Goal: Task Accomplishment & Management: Manage account settings

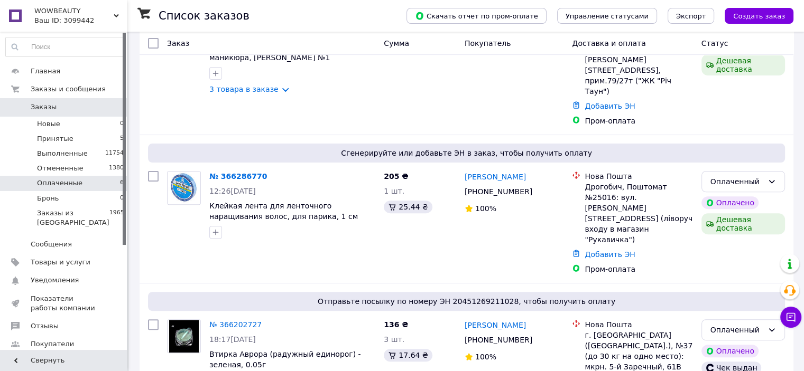
scroll to position [315, 0]
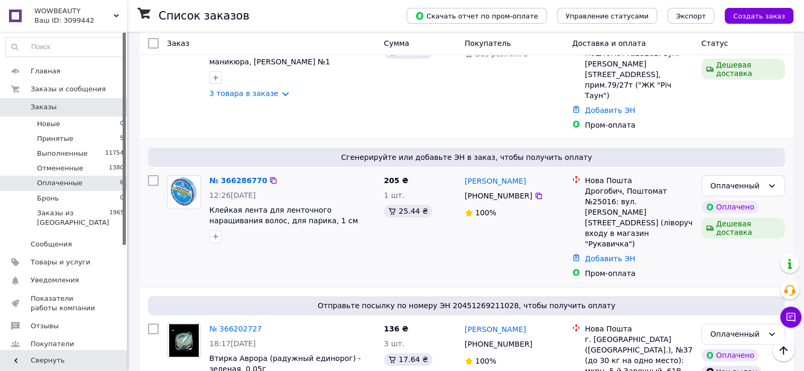
click at [182, 176] on img at bounding box center [184, 192] width 32 height 33
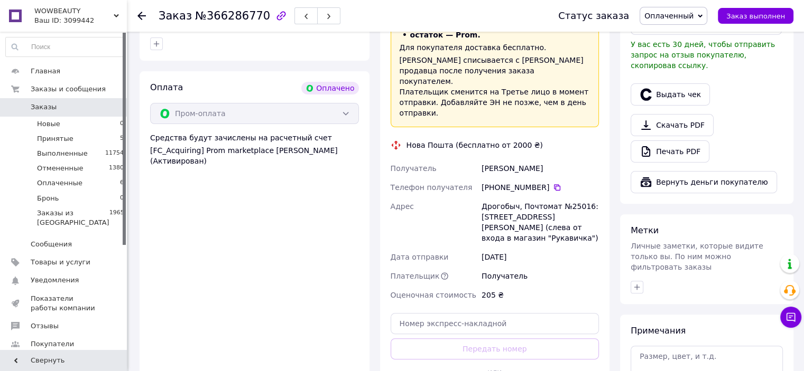
scroll to position [333, 0]
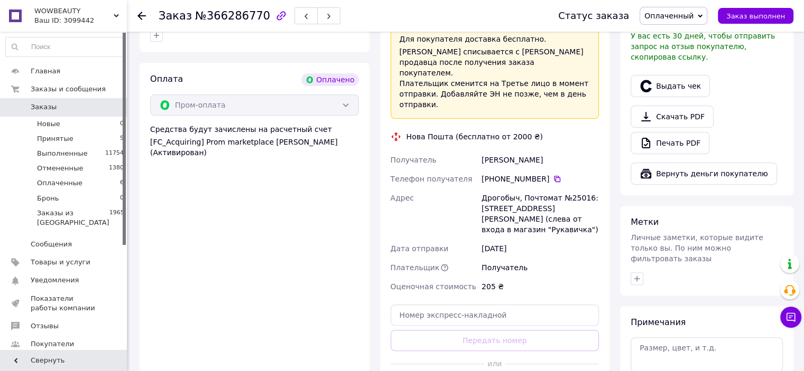
click at [678, 78] on button "Выдать чек" at bounding box center [669, 86] width 79 height 22
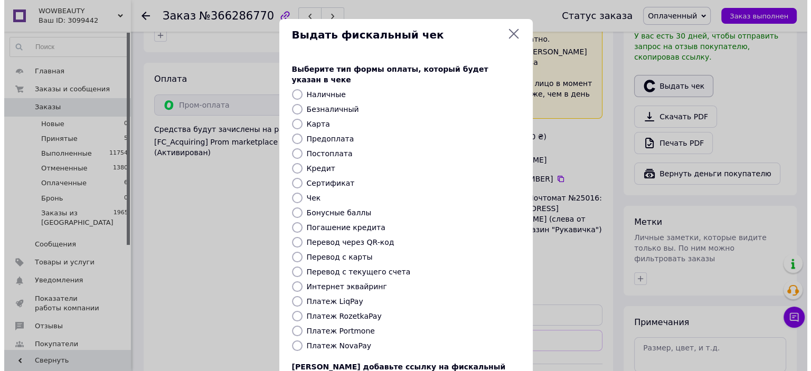
scroll to position [322, 0]
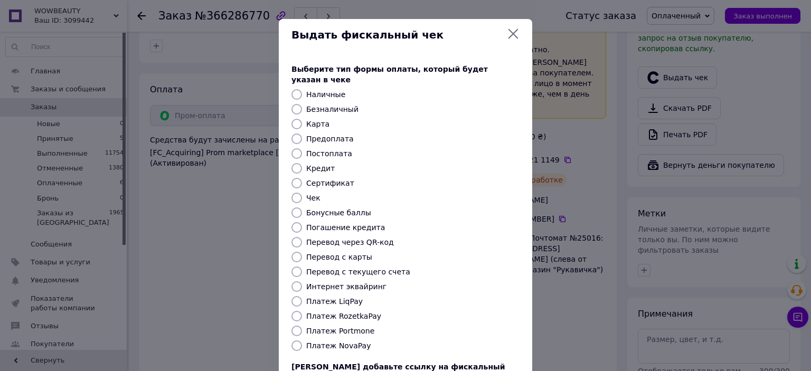
click at [315, 150] on label "Постоплата" at bounding box center [329, 154] width 46 height 8
click at [302, 148] on input "Постоплата" at bounding box center [297, 153] width 11 height 11
radio input "true"
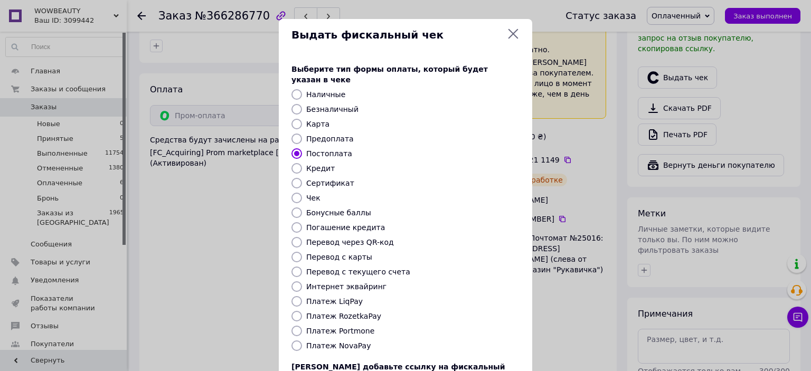
scroll to position [82, 0]
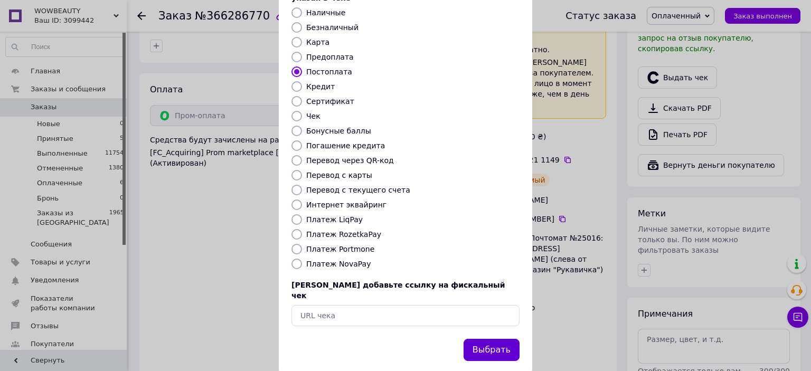
click at [491, 339] on button "Выбрать" at bounding box center [492, 350] width 56 height 23
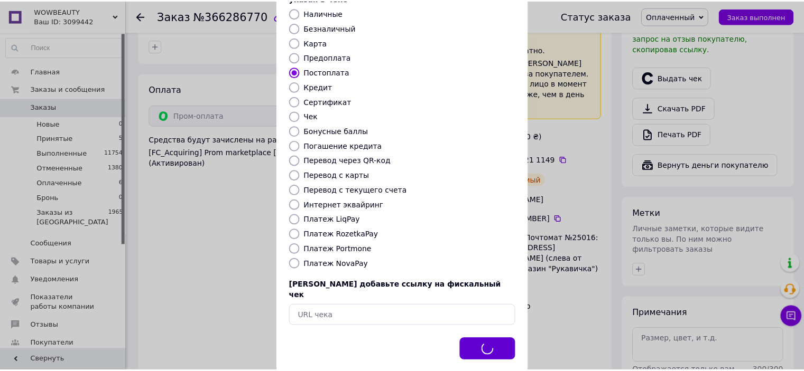
scroll to position [333, 0]
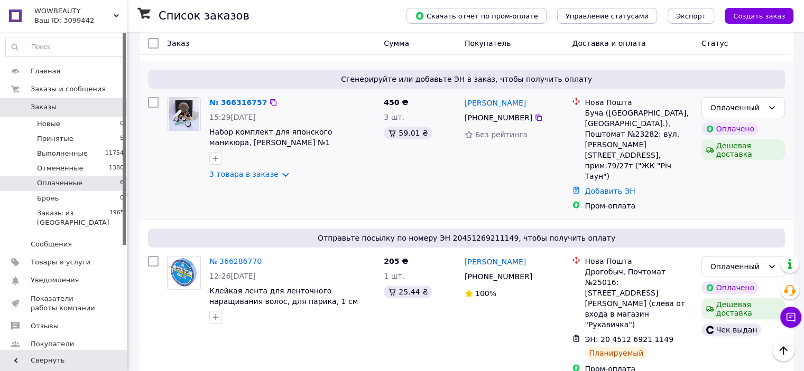
click at [188, 108] on img at bounding box center [184, 114] width 31 height 33
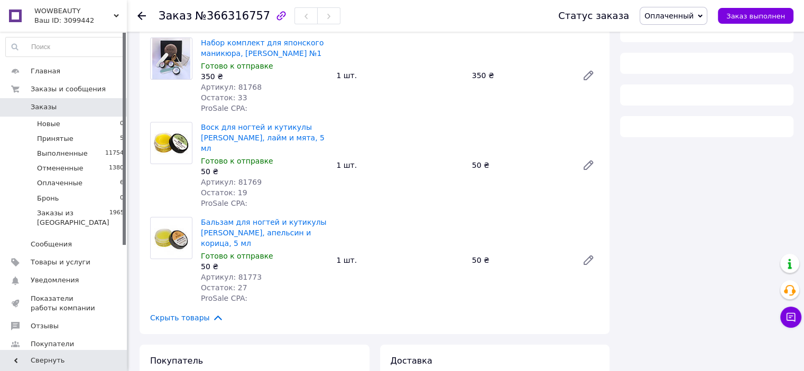
scroll to position [234, 0]
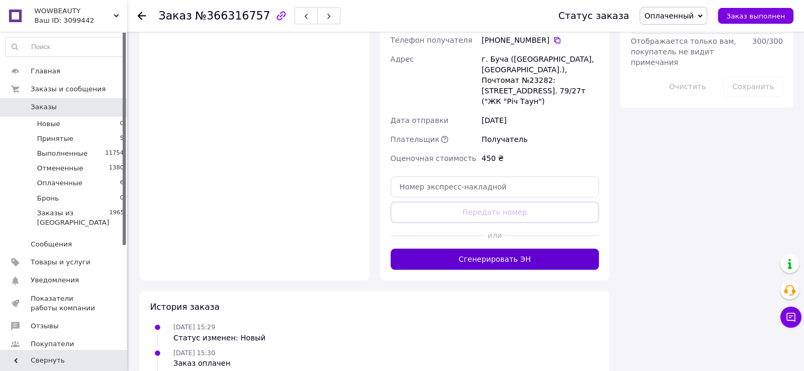
click at [492, 249] on button "Сгенерировать ЭН" at bounding box center [494, 259] width 209 height 21
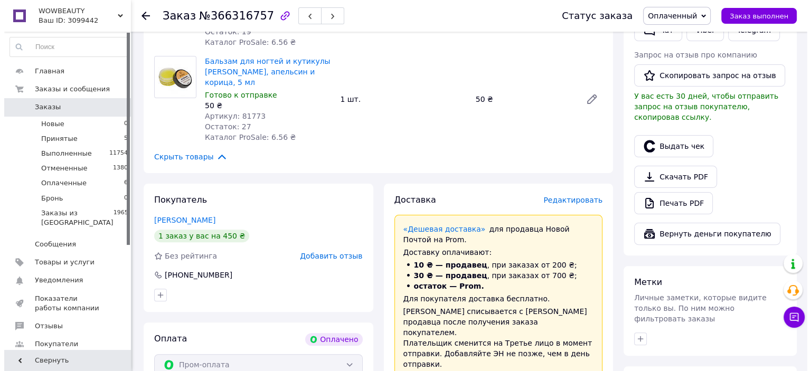
scroll to position [254, 0]
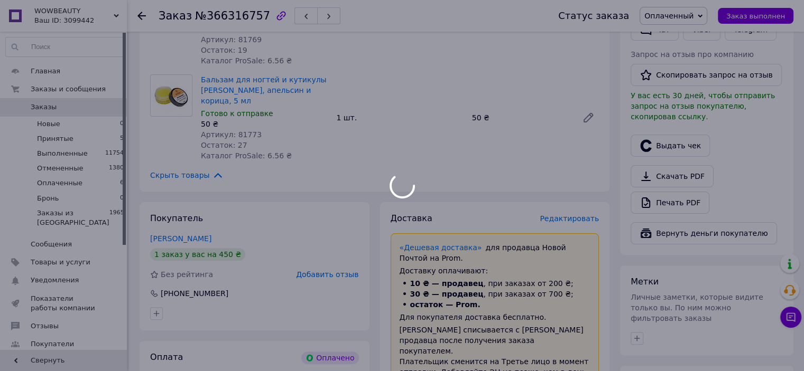
click at [692, 152] on div at bounding box center [402, 185] width 804 height 371
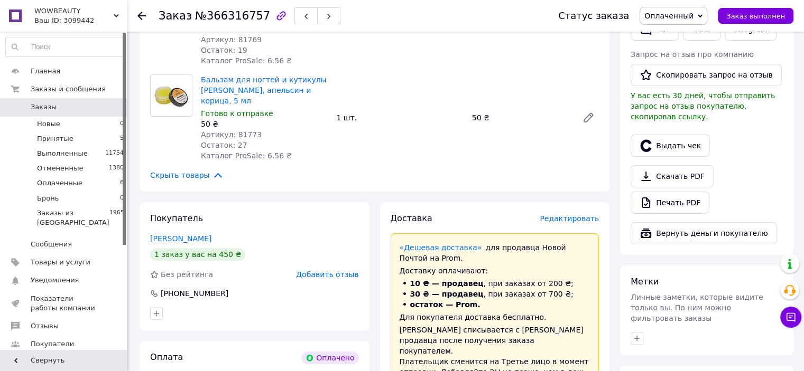
click at [677, 137] on button "Выдать чек" at bounding box center [669, 146] width 79 height 22
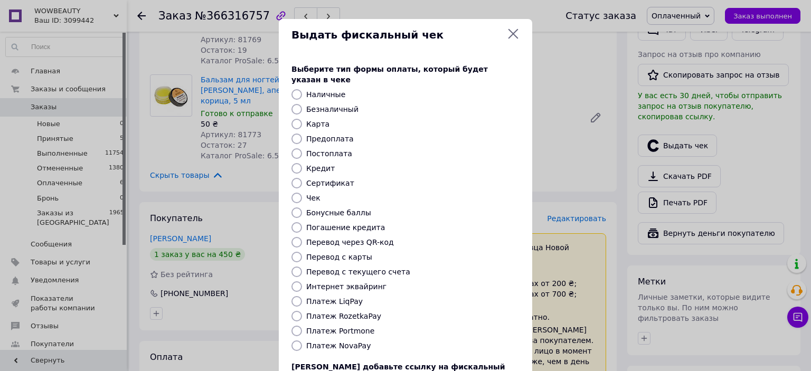
click at [324, 150] on label "Постоплата" at bounding box center [329, 154] width 46 height 8
click at [302, 148] on input "Постоплата" at bounding box center [297, 153] width 11 height 11
radio input "true"
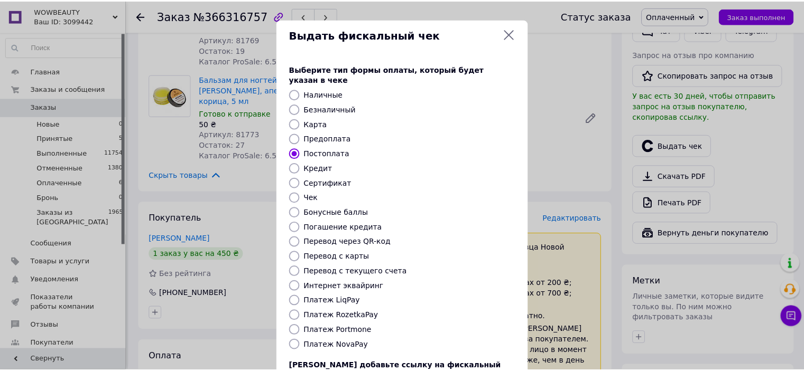
scroll to position [82, 0]
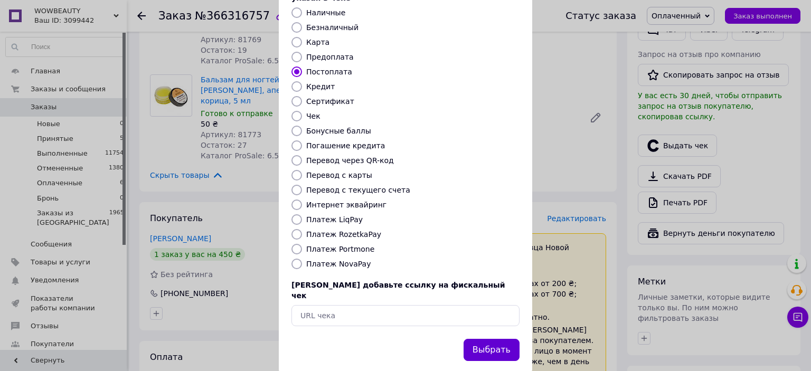
click at [490, 339] on button "Выбрать" at bounding box center [492, 350] width 56 height 23
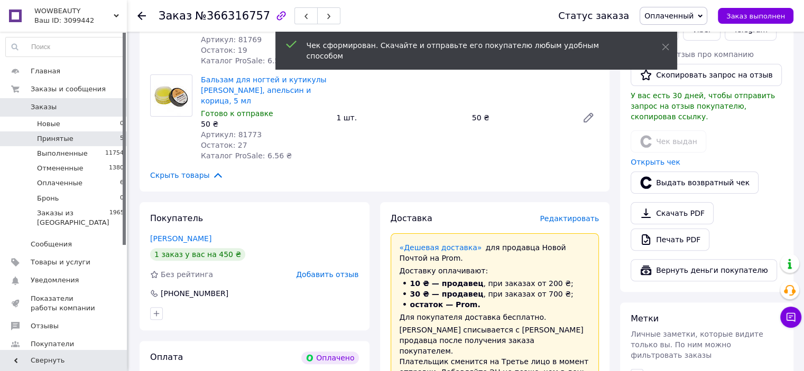
click at [59, 135] on span "Принятые" at bounding box center [55, 139] width 36 height 10
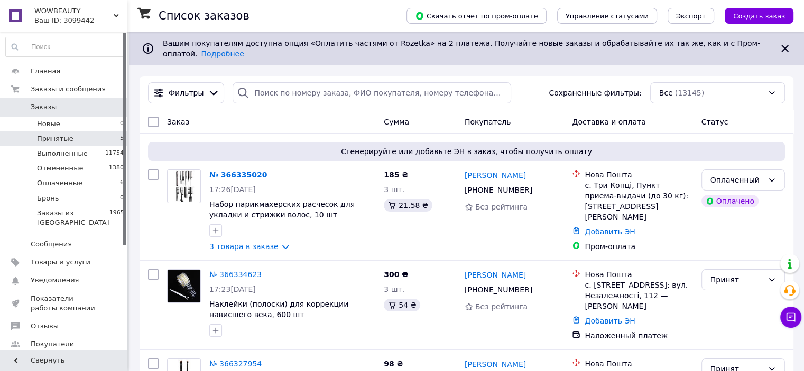
click at [71, 137] on li "Принятые 5" at bounding box center [65, 139] width 130 height 15
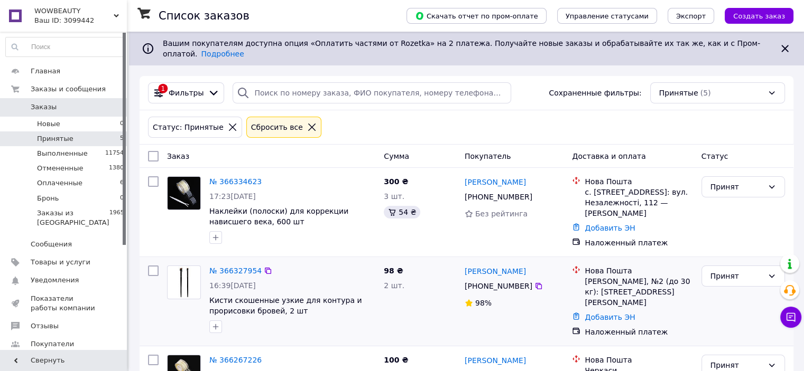
scroll to position [258, 0]
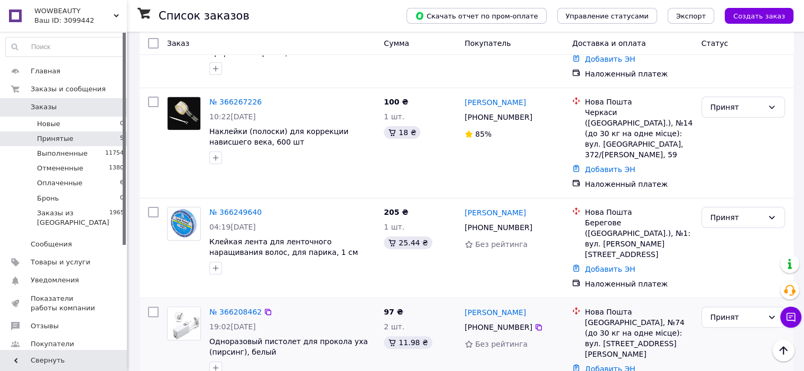
click at [182, 307] on img at bounding box center [183, 323] width 33 height 33
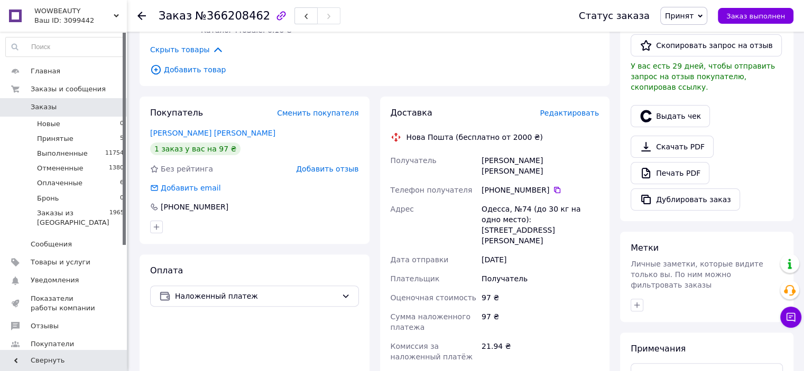
scroll to position [361, 0]
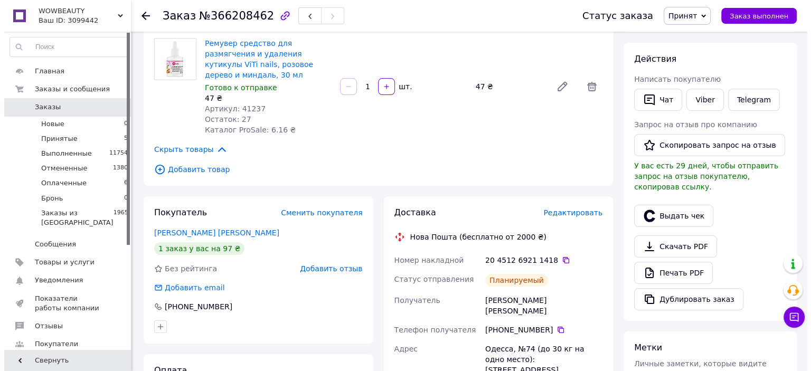
scroll to position [161, 0]
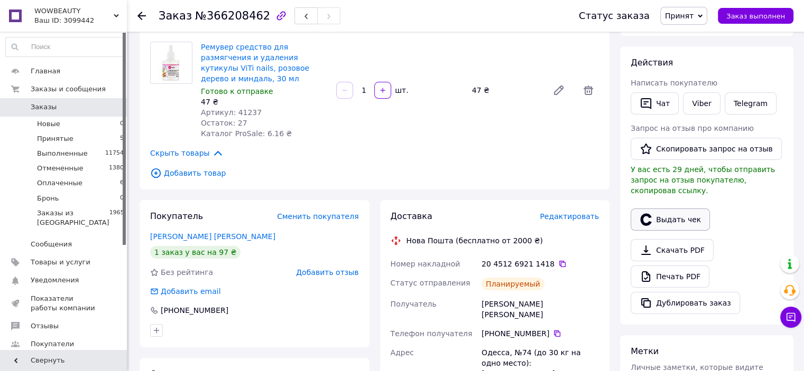
click at [676, 209] on button "Выдать чек" at bounding box center [669, 220] width 79 height 22
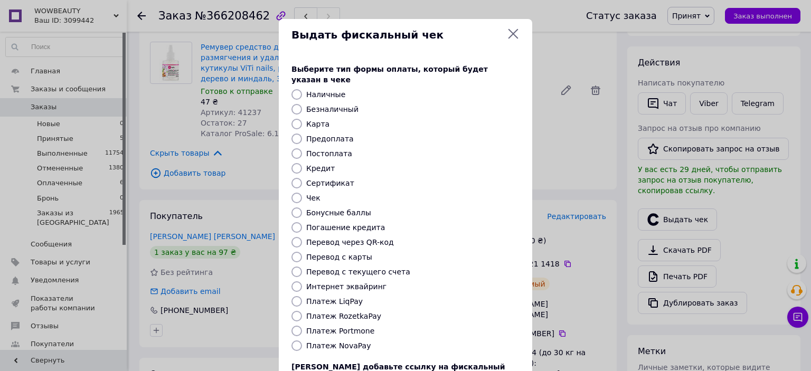
click at [321, 150] on label "Постоплата" at bounding box center [329, 154] width 46 height 8
click at [302, 148] on input "Постоплата" at bounding box center [297, 153] width 11 height 11
radio input "true"
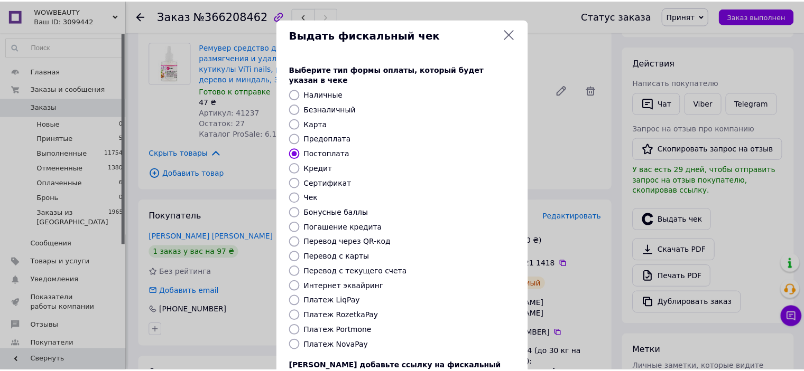
scroll to position [82, 0]
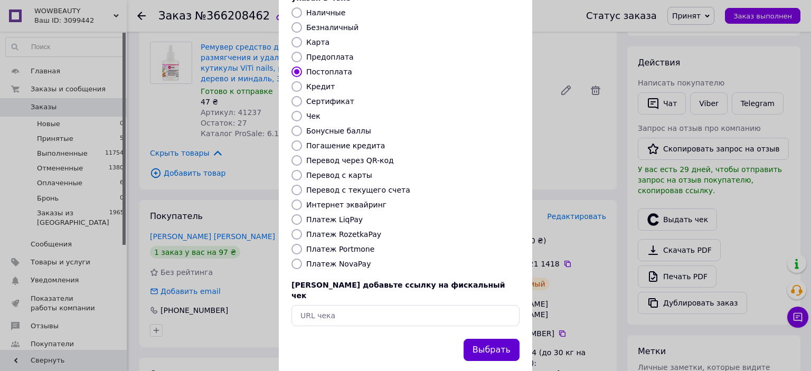
click at [489, 339] on button "Выбрать" at bounding box center [492, 350] width 56 height 23
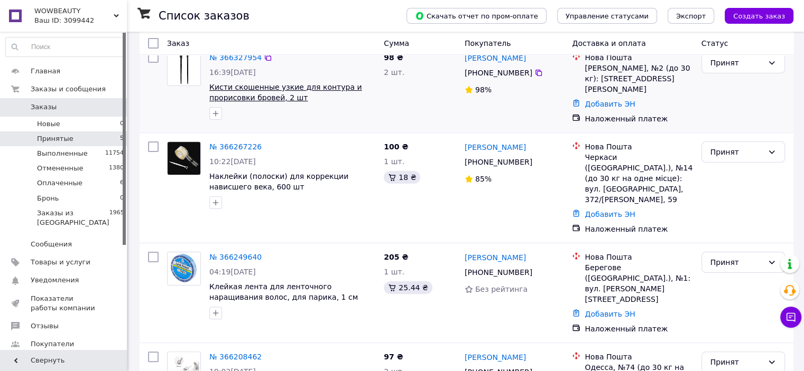
scroll to position [219, 0]
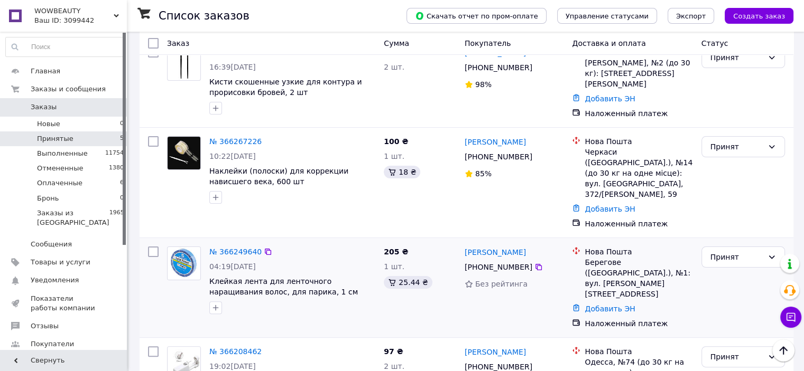
click at [185, 247] on img at bounding box center [184, 263] width 32 height 33
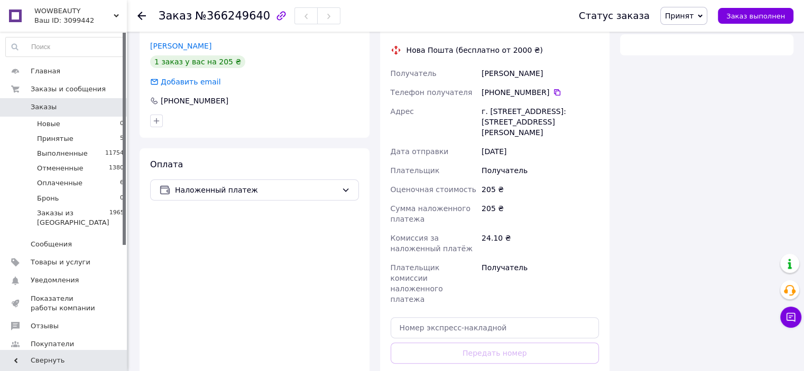
scroll to position [238, 0]
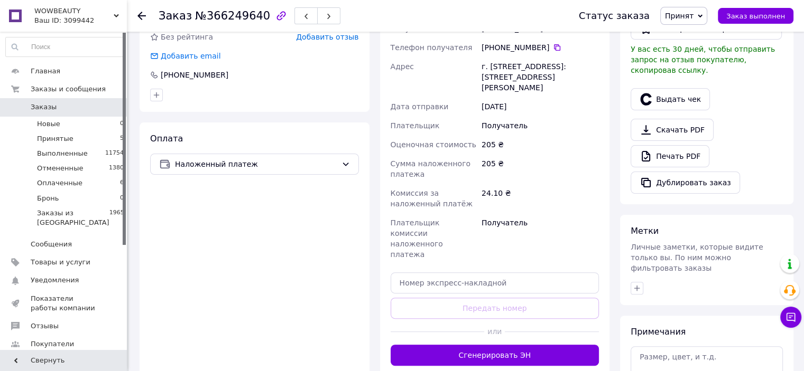
click at [474, 369] on div "Заказ с приложения 12.10.2025 • 04:19 Товары в заказе (1) Клейкая лента для лен…" at bounding box center [374, 118] width 480 height 714
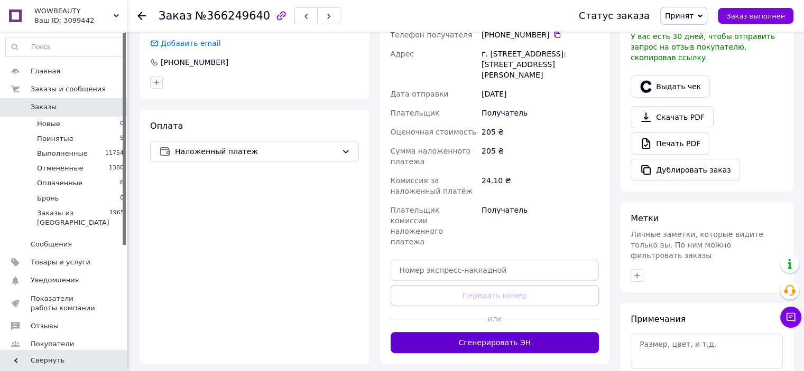
click at [480, 332] on button "Сгенерировать ЭН" at bounding box center [494, 342] width 209 height 21
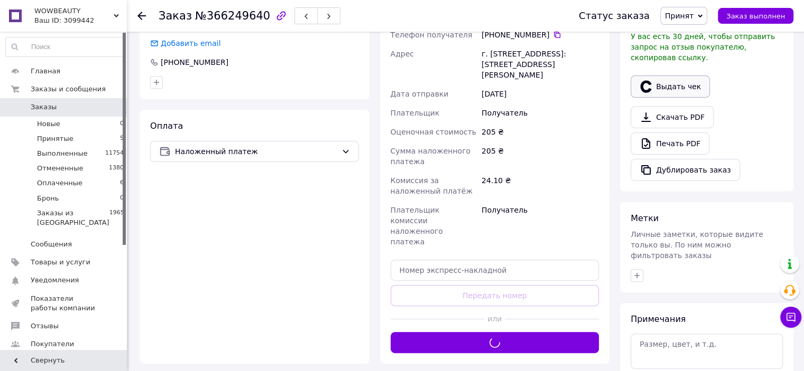
click at [674, 76] on button "Выдать чек" at bounding box center [669, 87] width 79 height 22
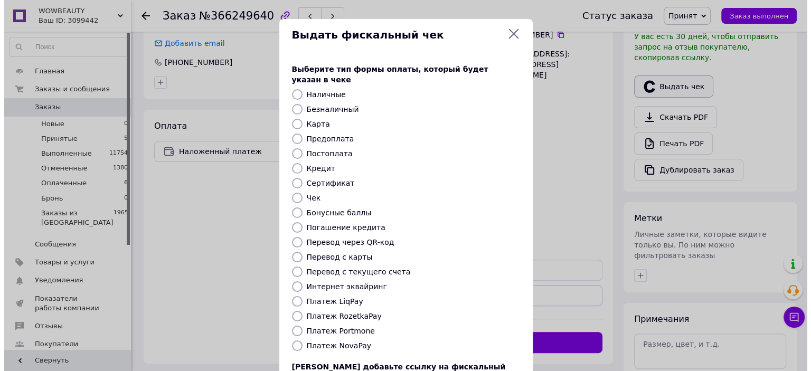
scroll to position [283, 0]
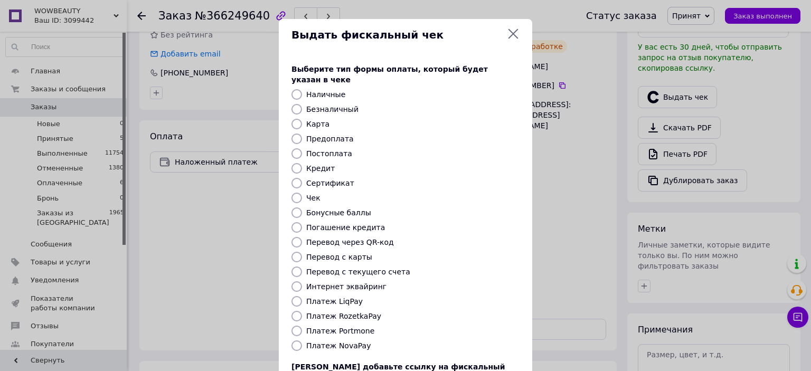
click at [326, 150] on label "Постоплата" at bounding box center [329, 154] width 46 height 8
click at [302, 148] on input "Постоплата" at bounding box center [297, 153] width 11 height 11
radio input "true"
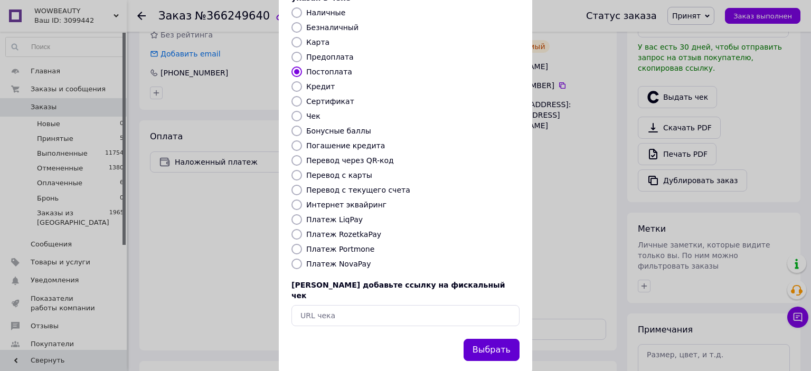
click at [492, 339] on button "Выбрать" at bounding box center [492, 350] width 56 height 23
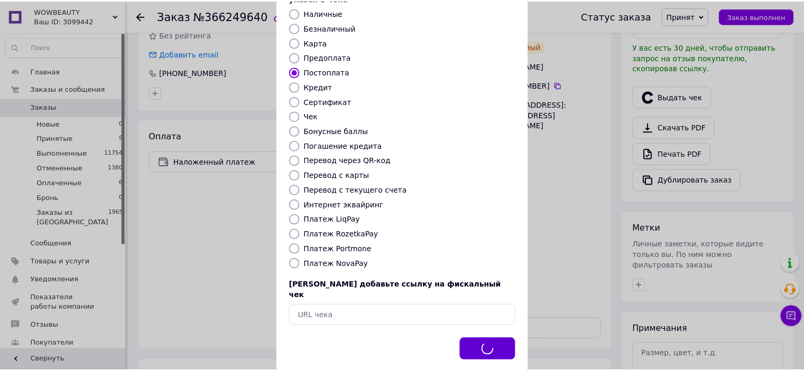
scroll to position [294, 0]
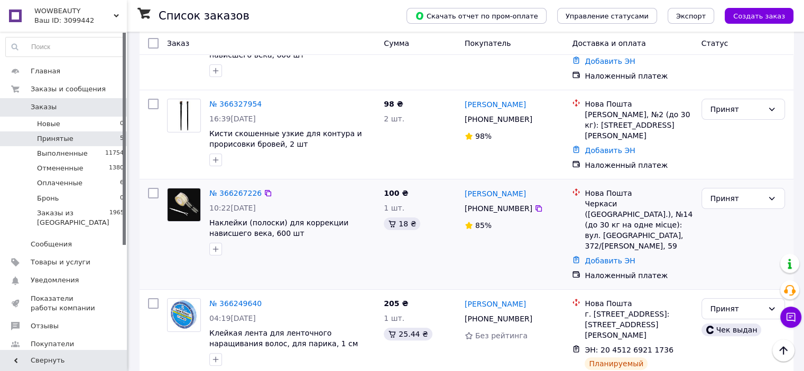
click at [180, 196] on img at bounding box center [183, 205] width 33 height 33
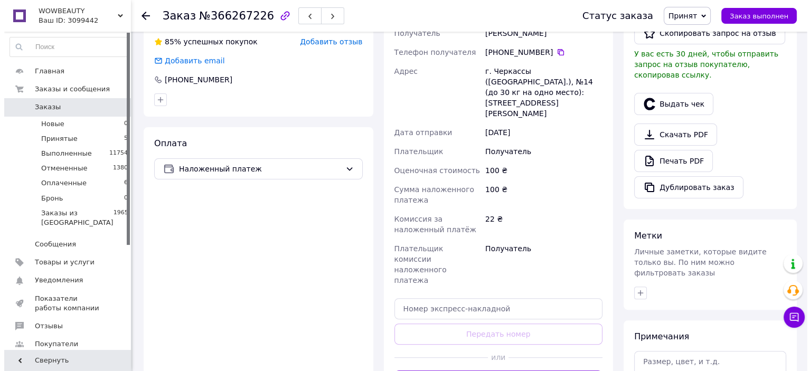
scroll to position [277, 0]
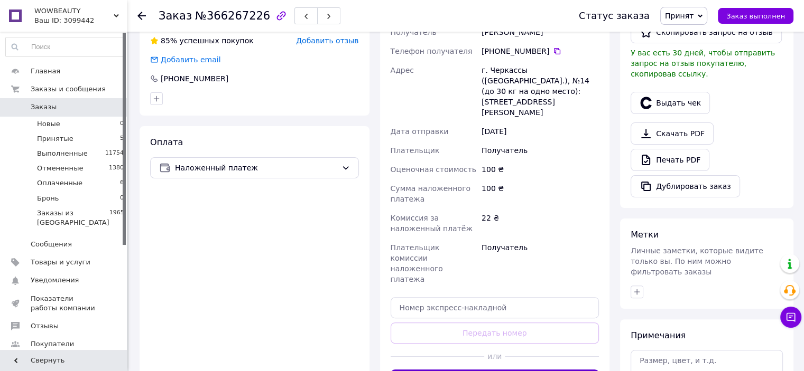
click at [688, 92] on button "Выдать чек" at bounding box center [669, 103] width 79 height 22
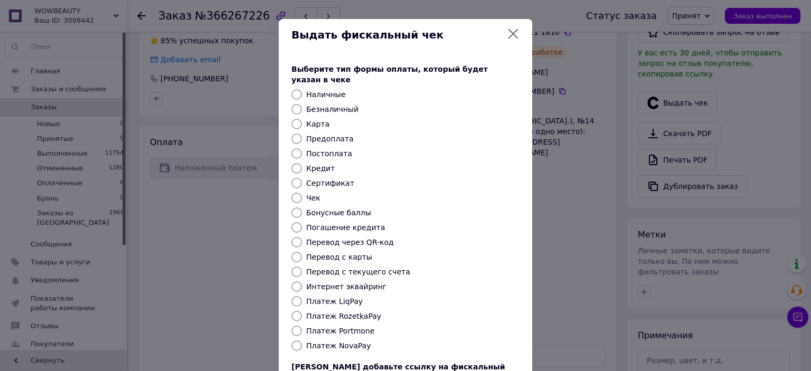
click at [316, 150] on label "Постоплата" at bounding box center [329, 154] width 46 height 8
click at [302, 148] on input "Постоплата" at bounding box center [297, 153] width 11 height 11
radio input "true"
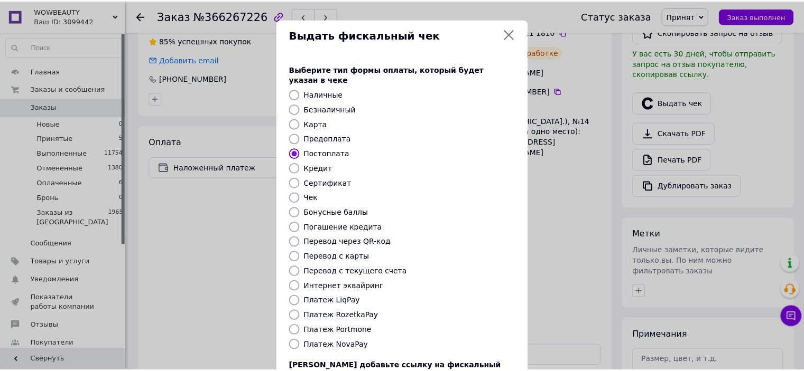
scroll to position [82, 0]
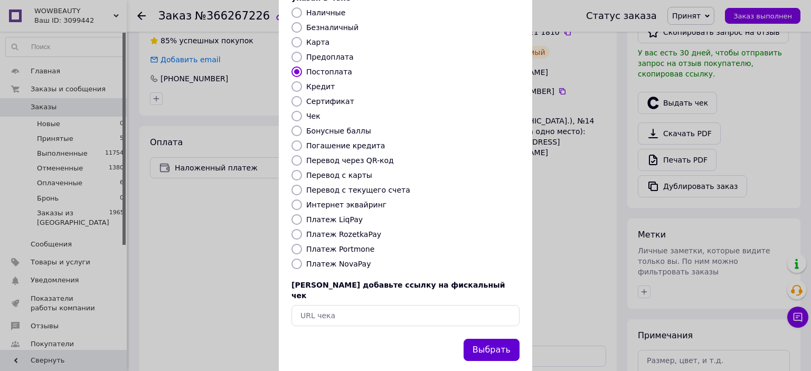
click at [485, 339] on button "Выбрать" at bounding box center [492, 350] width 56 height 23
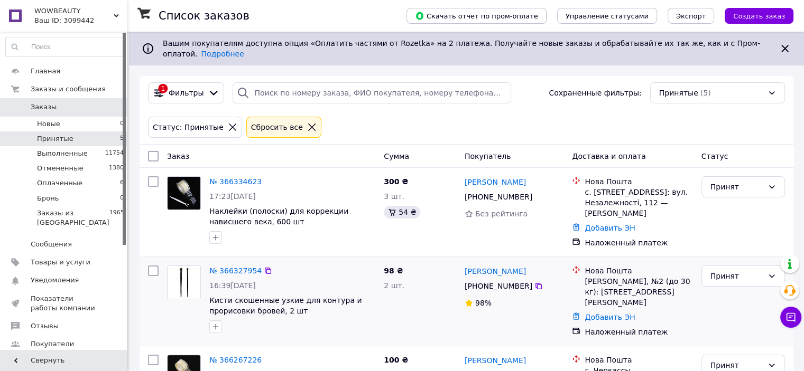
click at [167, 266] on picture at bounding box center [184, 283] width 34 height 34
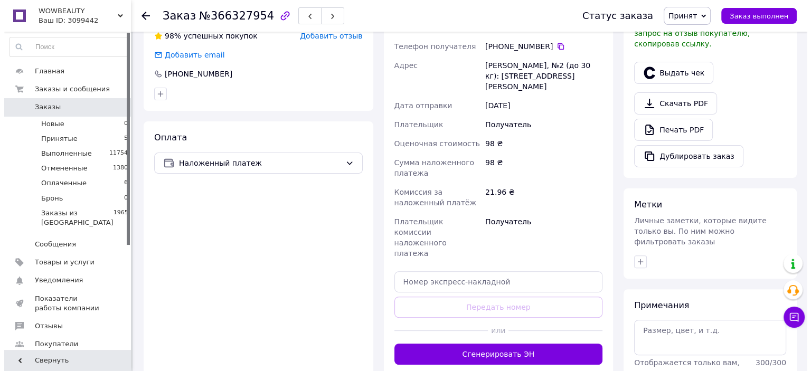
scroll to position [280, 0]
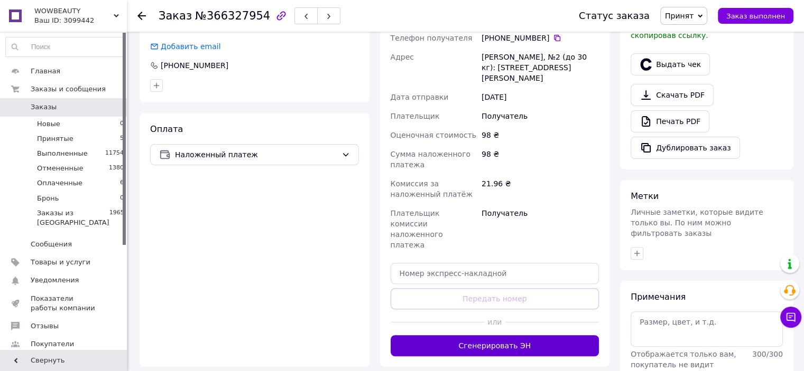
click at [491, 335] on button "Сгенерировать ЭН" at bounding box center [494, 345] width 209 height 21
click at [678, 55] on button "Выдать чек" at bounding box center [669, 64] width 79 height 22
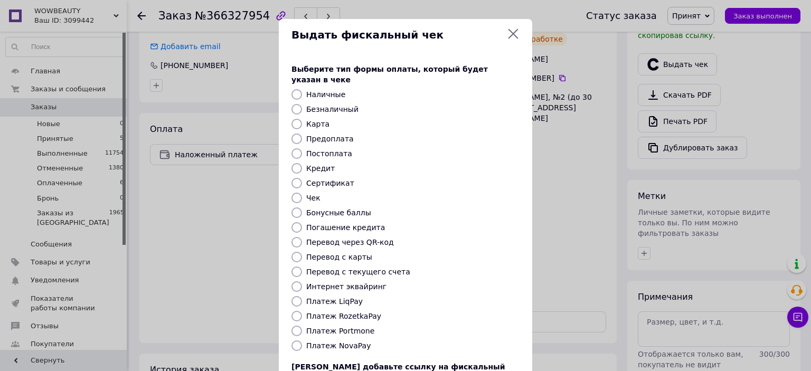
click at [313, 150] on label "Постоплата" at bounding box center [329, 154] width 46 height 8
click at [302, 148] on input "Постоплата" at bounding box center [297, 153] width 11 height 11
radio input "true"
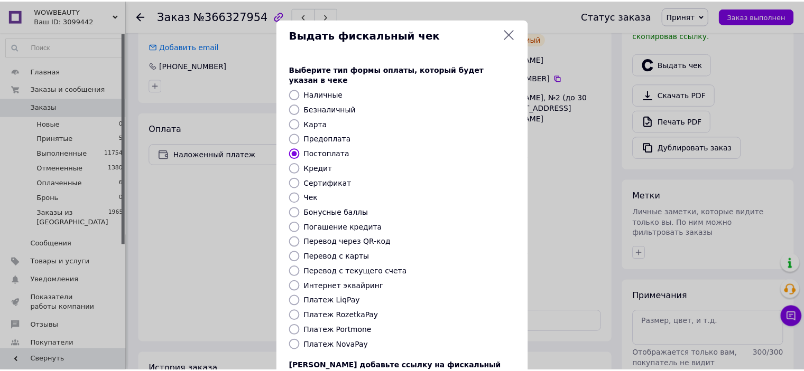
scroll to position [82, 0]
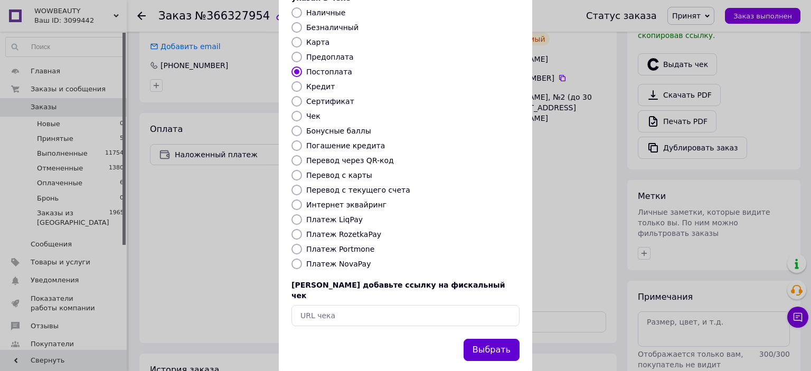
click at [489, 339] on button "Выбрать" at bounding box center [492, 350] width 56 height 23
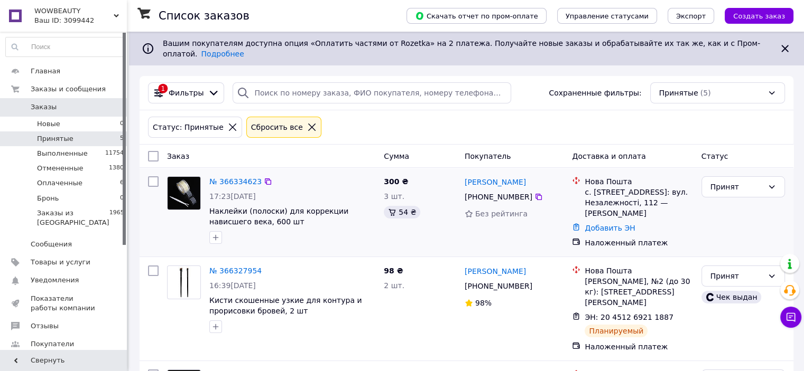
click at [180, 193] on img at bounding box center [183, 193] width 33 height 33
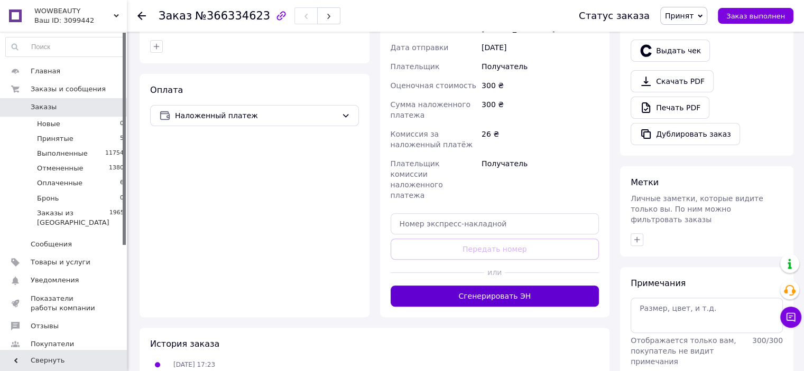
click at [488, 286] on button "Сгенерировать ЭН" at bounding box center [494, 296] width 209 height 21
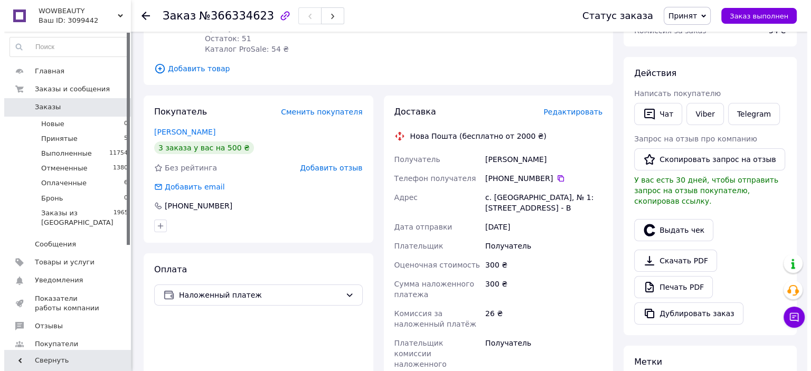
scroll to position [149, 0]
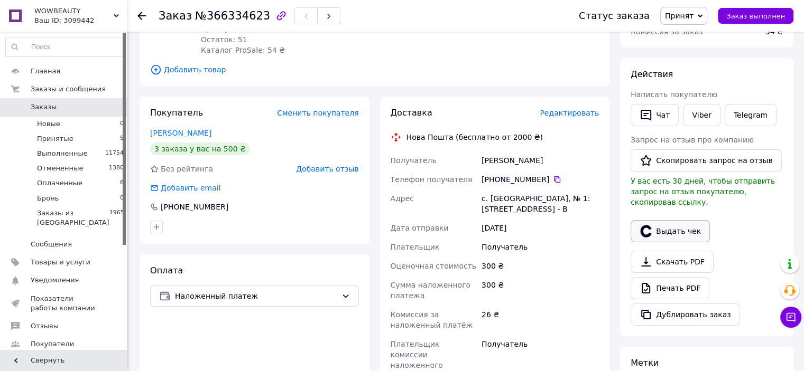
click at [680, 223] on button "Выдать чек" at bounding box center [669, 231] width 79 height 22
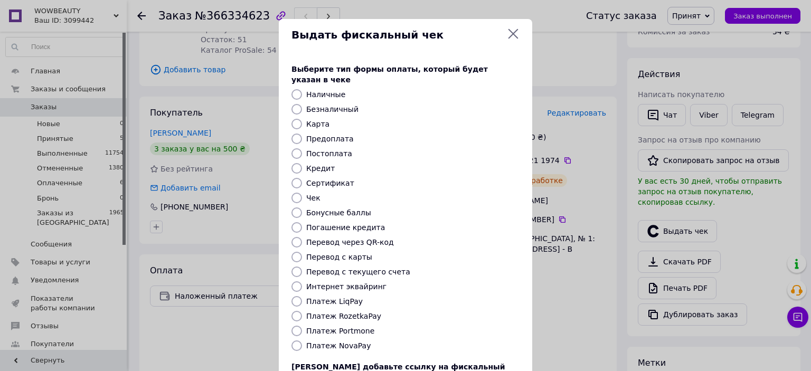
click at [321, 150] on label "Постоплата" at bounding box center [329, 154] width 46 height 8
click at [302, 148] on input "Постоплата" at bounding box center [297, 153] width 11 height 11
radio input "true"
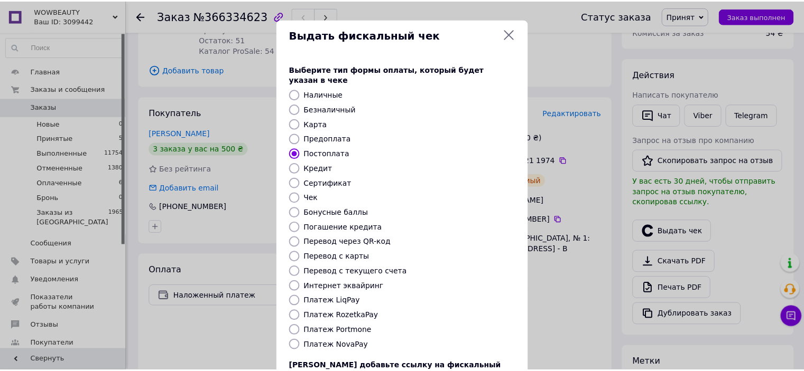
scroll to position [82, 0]
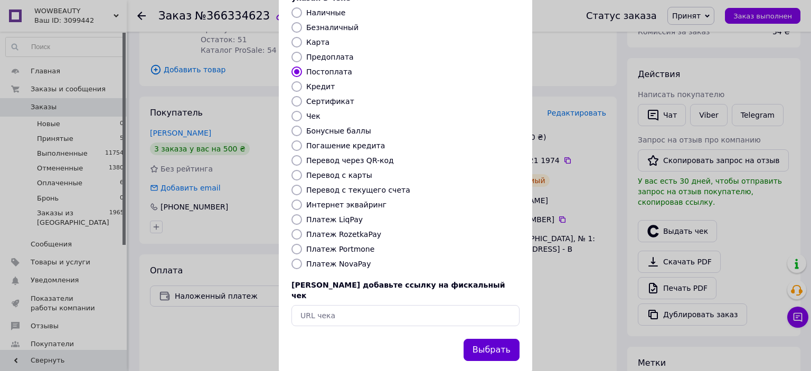
click at [494, 339] on button "Выбрать" at bounding box center [492, 350] width 56 height 23
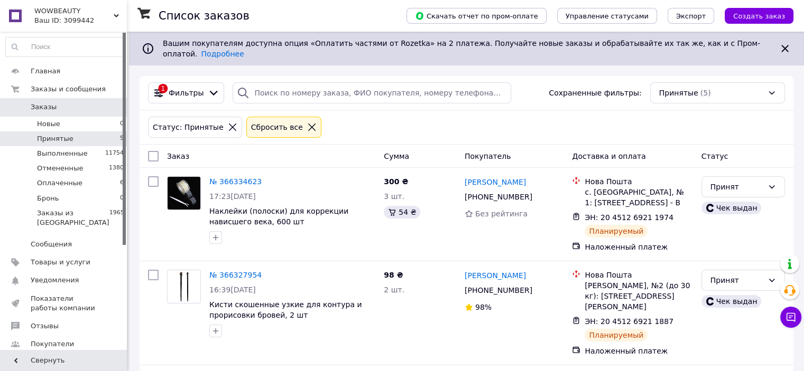
click at [307, 123] on icon at bounding box center [312, 128] width 10 height 10
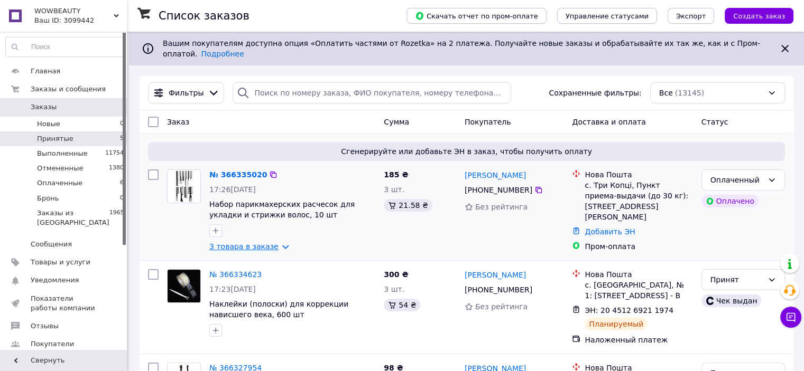
click at [250, 242] on link "3 товара в заказе" at bounding box center [243, 246] width 69 height 8
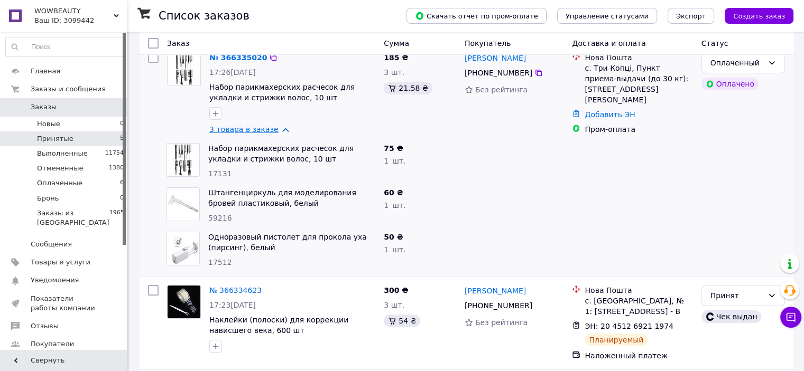
scroll to position [119, 0]
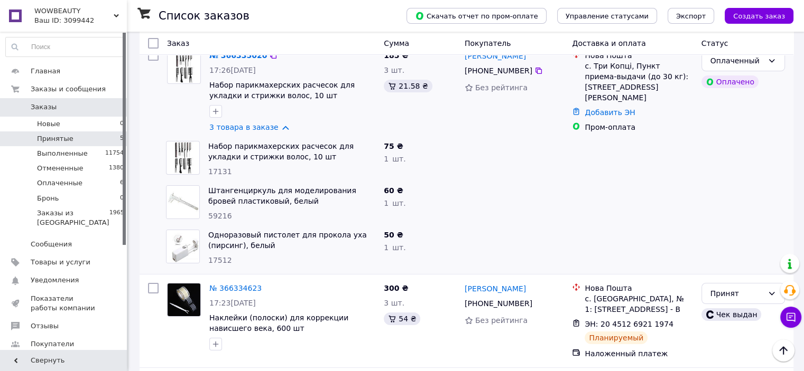
click at [183, 65] on img at bounding box center [184, 67] width 27 height 33
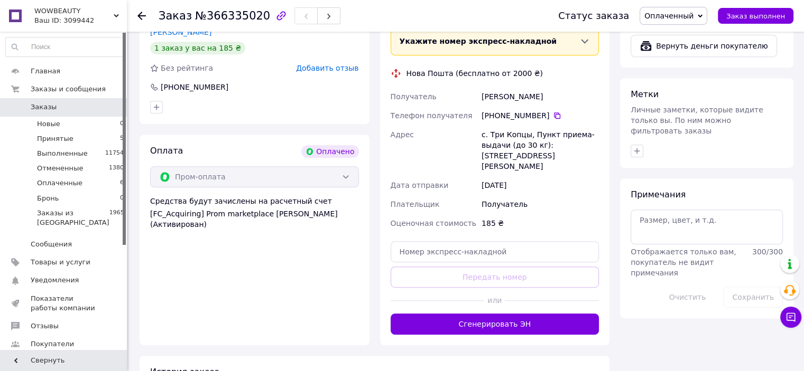
scroll to position [462, 0]
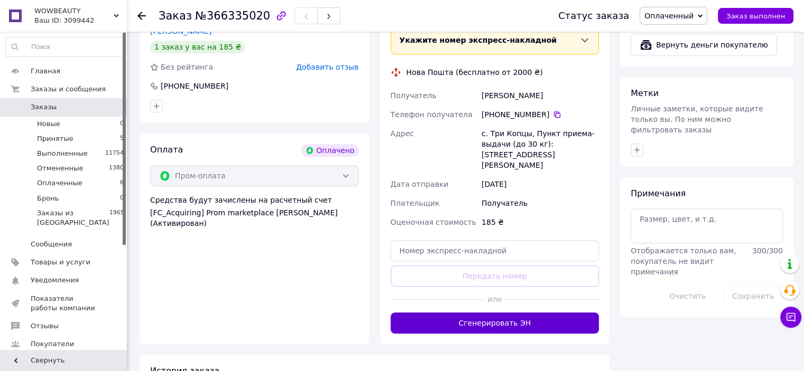
click at [481, 313] on button "Сгенерировать ЭН" at bounding box center [494, 323] width 209 height 21
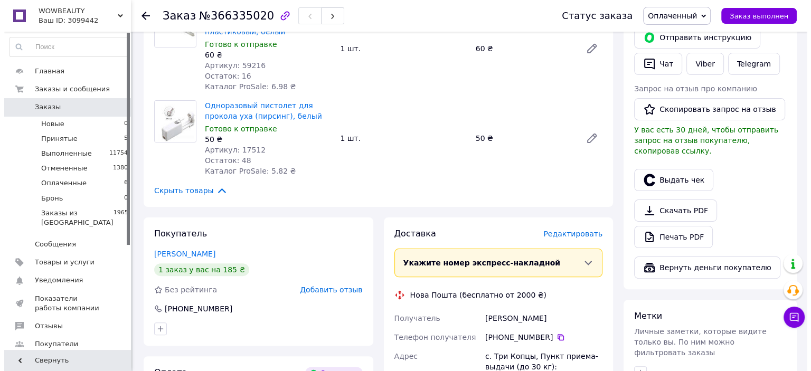
scroll to position [238, 0]
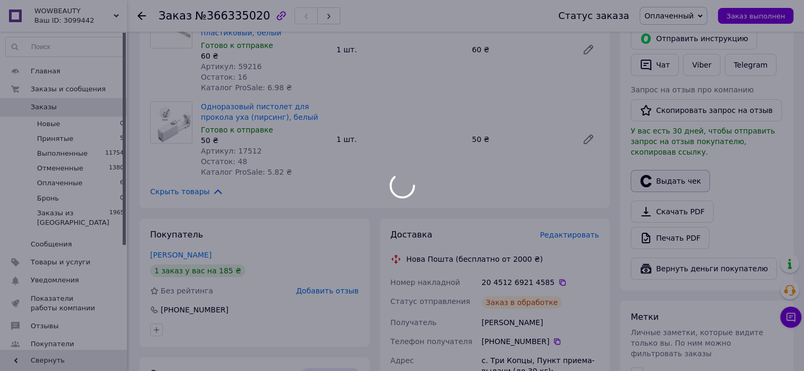
click at [675, 176] on div at bounding box center [402, 185] width 804 height 371
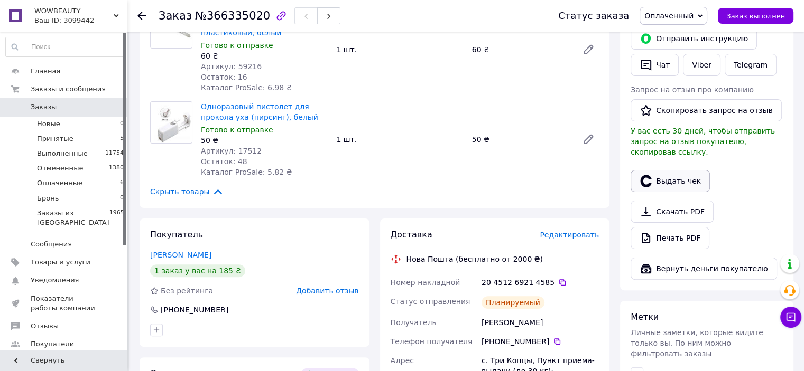
click at [675, 176] on button "Выдать чек" at bounding box center [669, 181] width 79 height 22
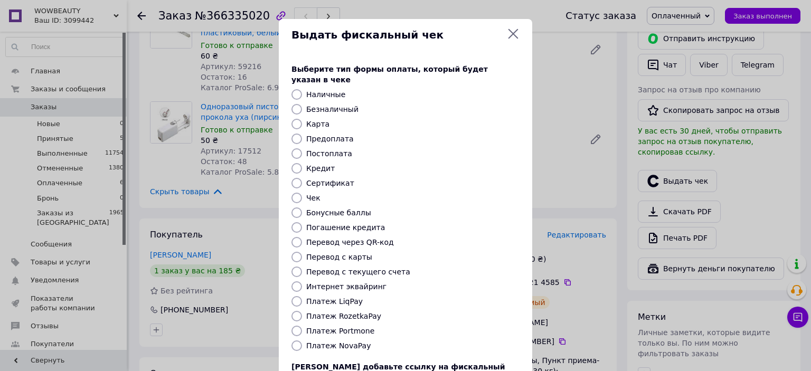
click at [322, 150] on label "Постоплата" at bounding box center [329, 154] width 46 height 8
click at [302, 148] on input "Постоплата" at bounding box center [297, 153] width 11 height 11
radio input "true"
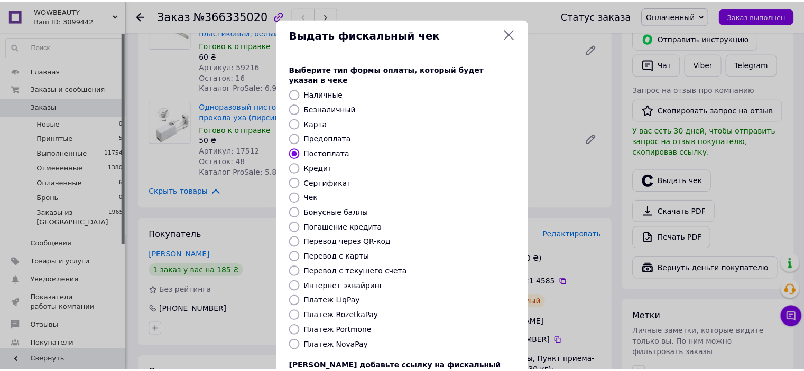
scroll to position [82, 0]
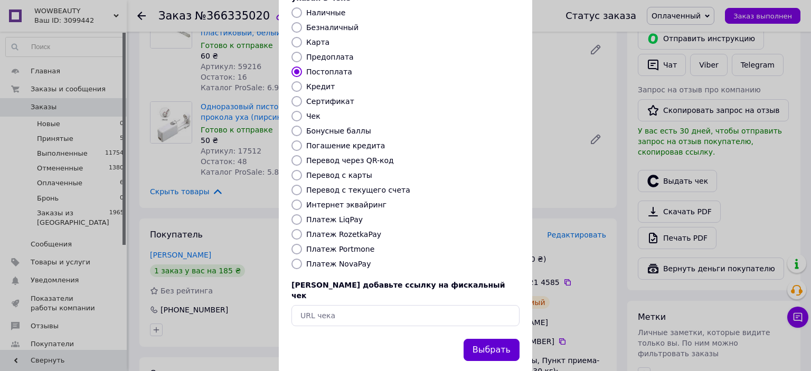
click at [488, 339] on button "Выбрать" at bounding box center [492, 350] width 56 height 23
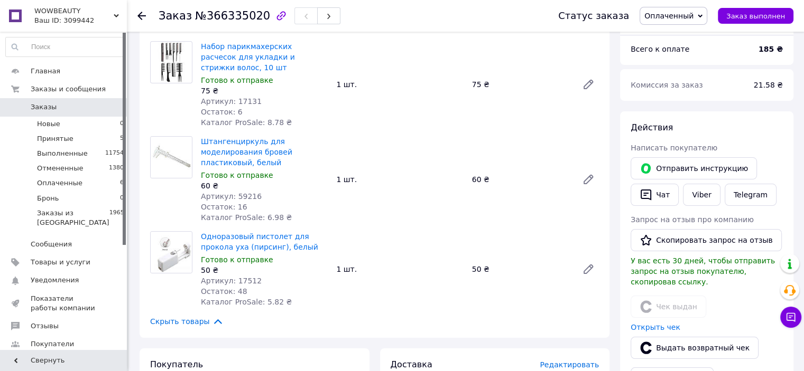
scroll to position [0, 0]
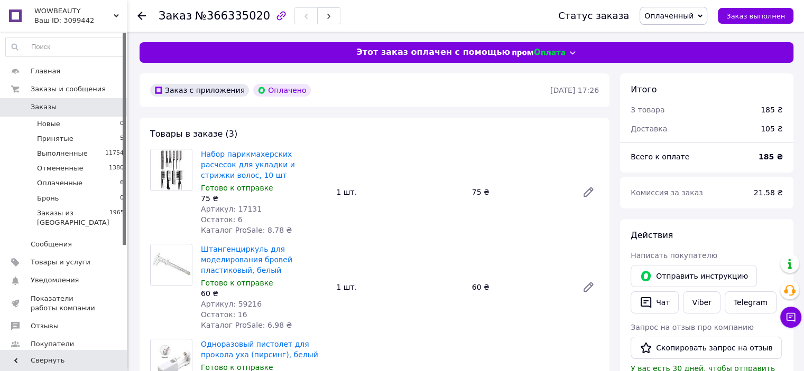
click at [43, 107] on span "Заказы" at bounding box center [44, 107] width 26 height 10
